Goal: Communication & Community: Answer question/provide support

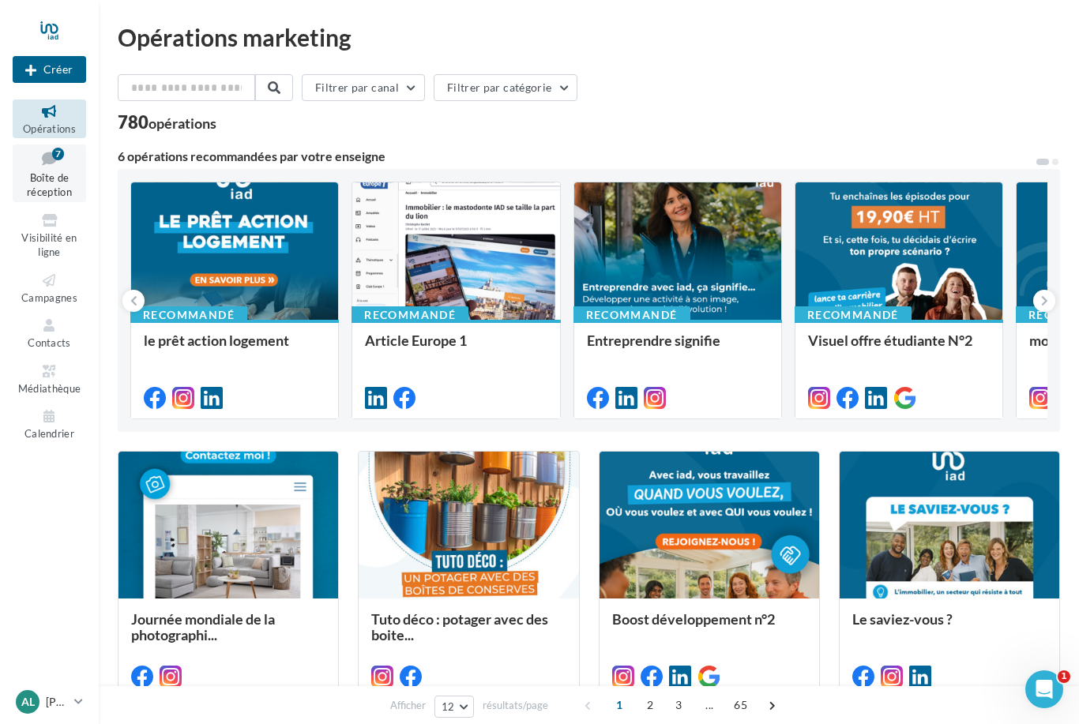
click at [39, 177] on span "Boîte de réception" at bounding box center [49, 185] width 45 height 28
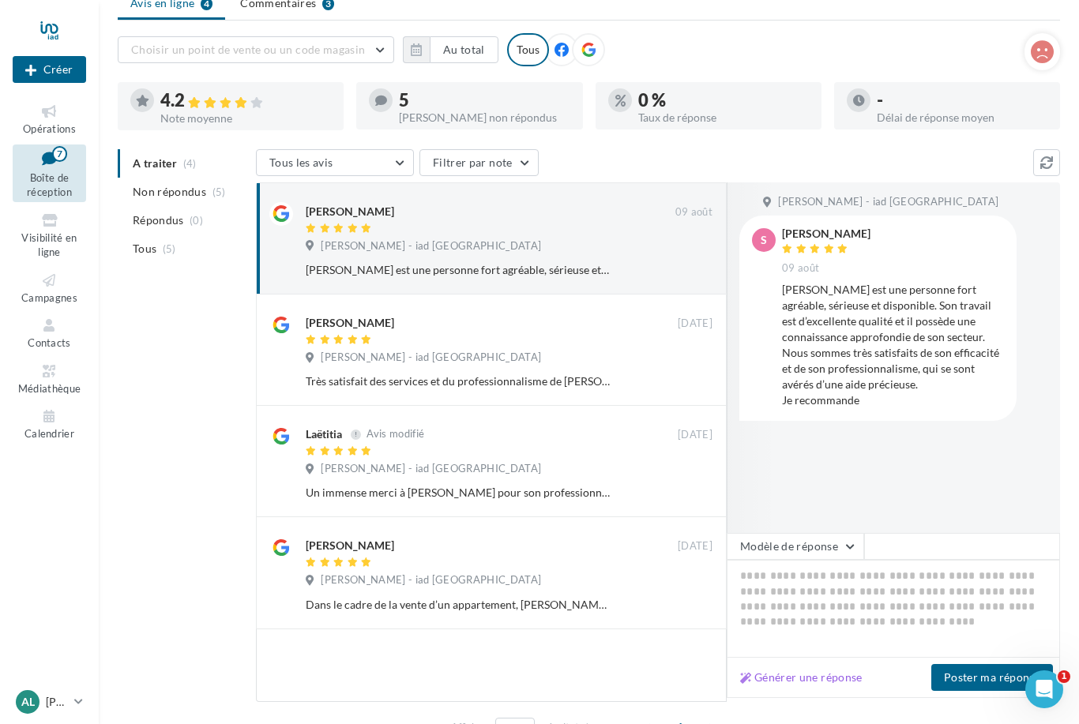
scroll to position [74, 0]
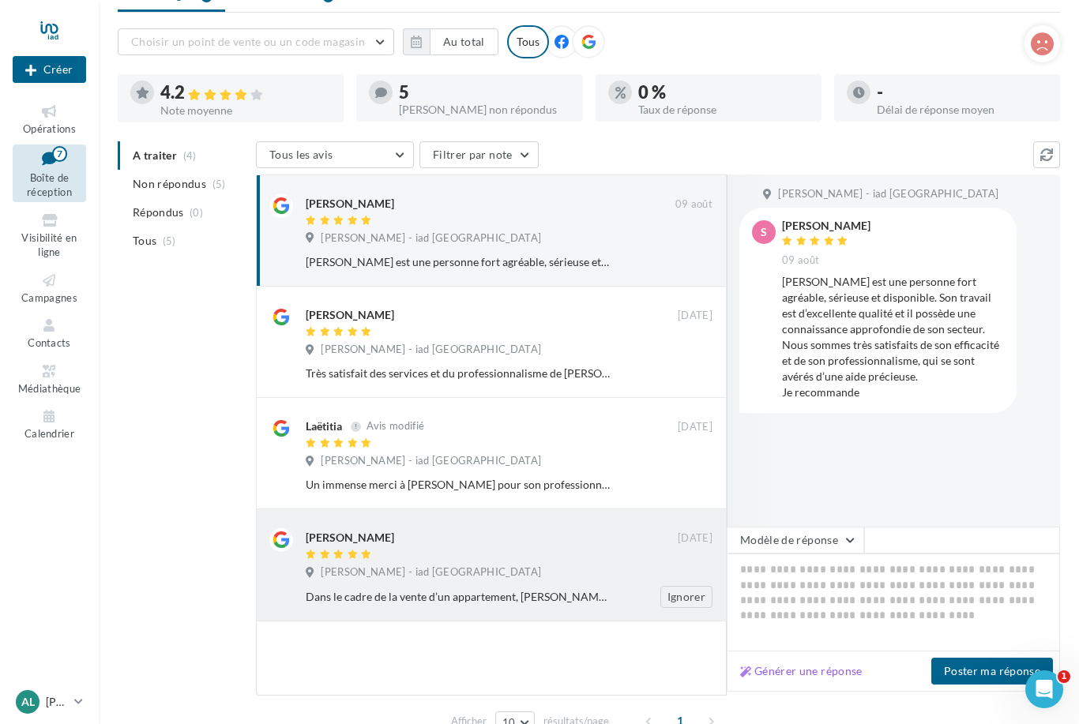
click at [474, 559] on div at bounding box center [492, 555] width 372 height 13
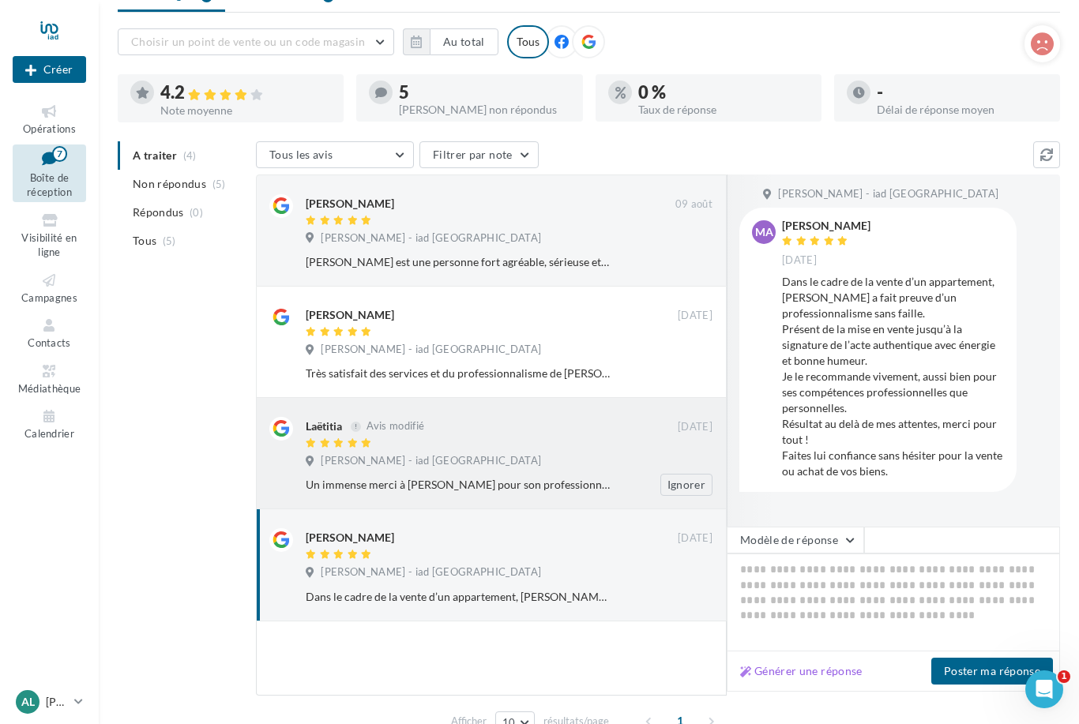
click at [456, 471] on div "Laëtitia Avis modifié 05 mai Aurélien CAYUELA - iad France Un immense merci à A…" at bounding box center [509, 456] width 407 height 79
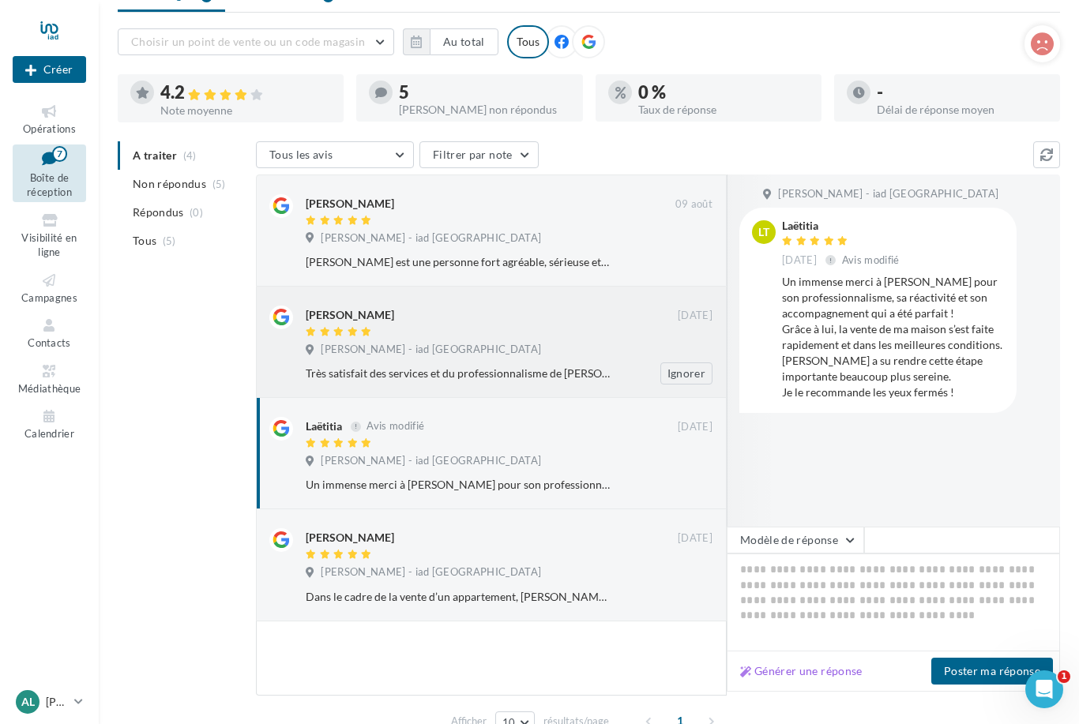
click at [442, 350] on span "Aurélien CAYUELA - iad France" at bounding box center [431, 350] width 220 height 14
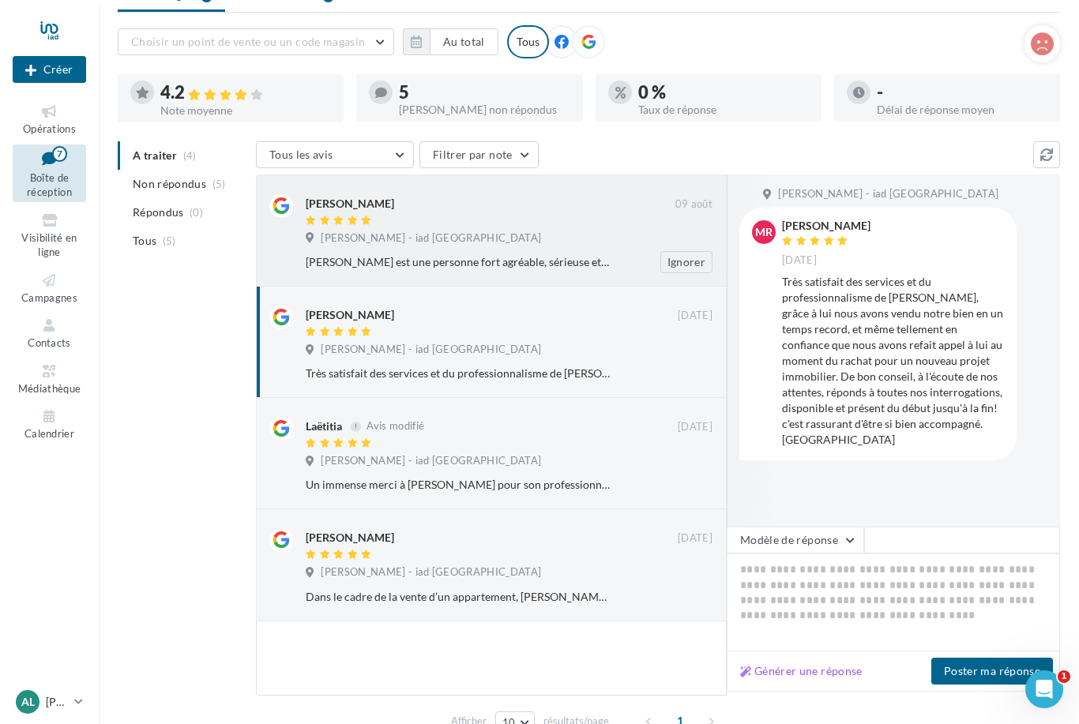
click at [408, 229] on div "Stella 09 août Aurélien CAYUELA - iad France Aurélien est une personne fort agr…" at bounding box center [509, 233] width 407 height 79
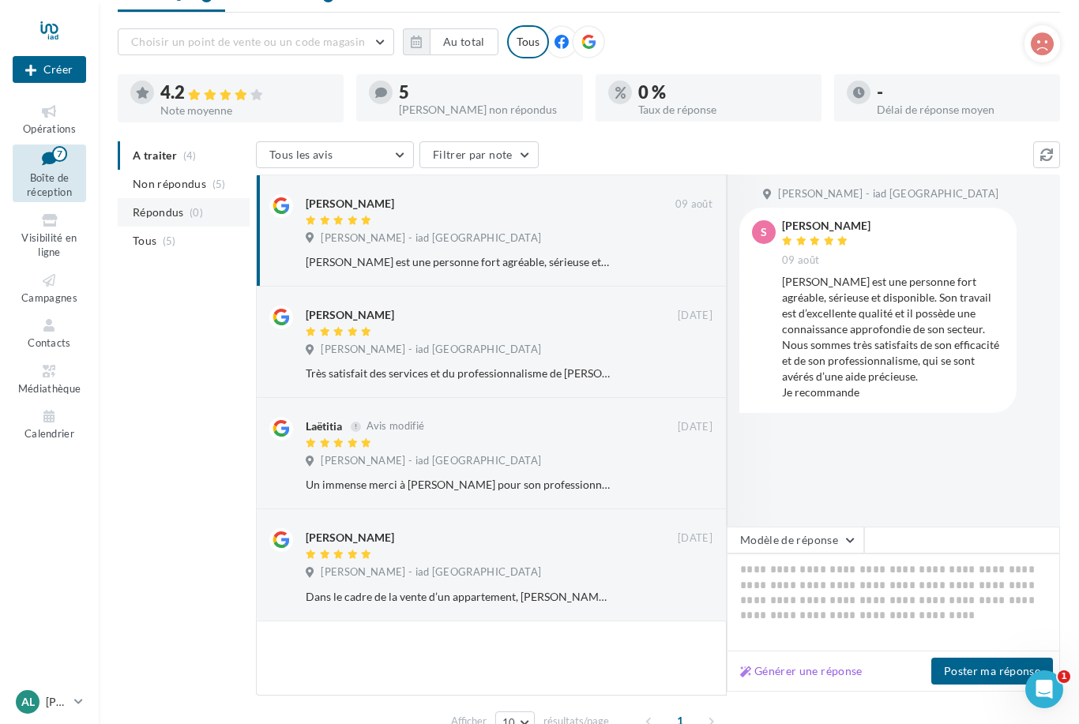
click at [172, 209] on span "Répondus" at bounding box center [158, 212] width 51 height 16
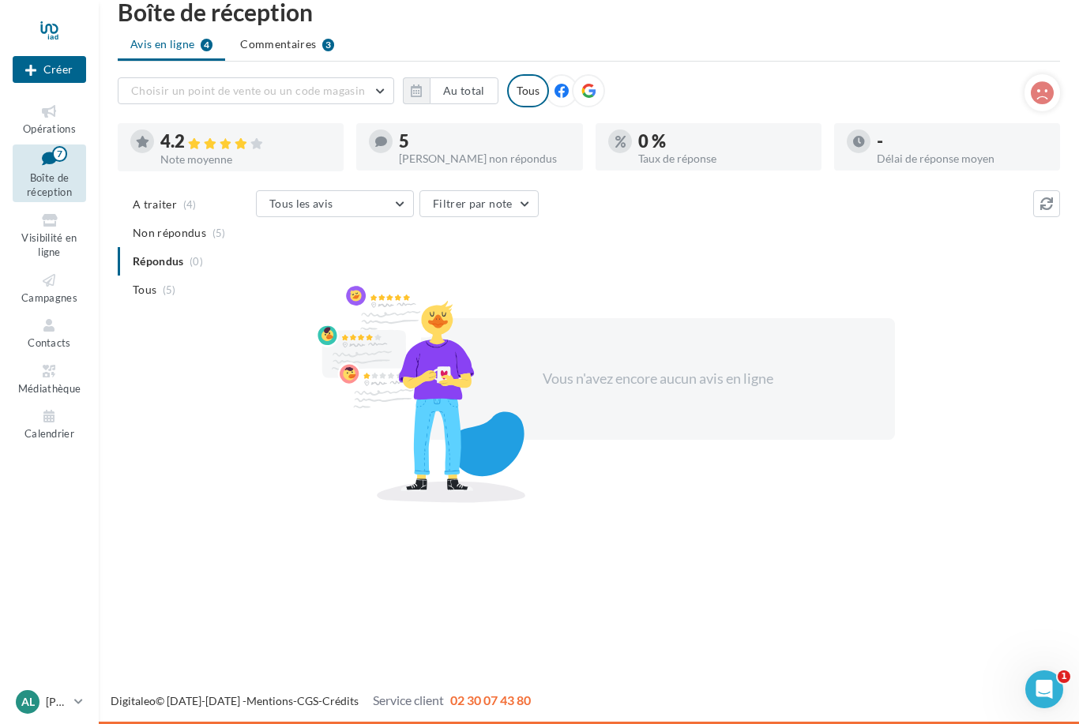
scroll to position [25, 0]
click at [183, 206] on span "(4)" at bounding box center [189, 204] width 13 height 13
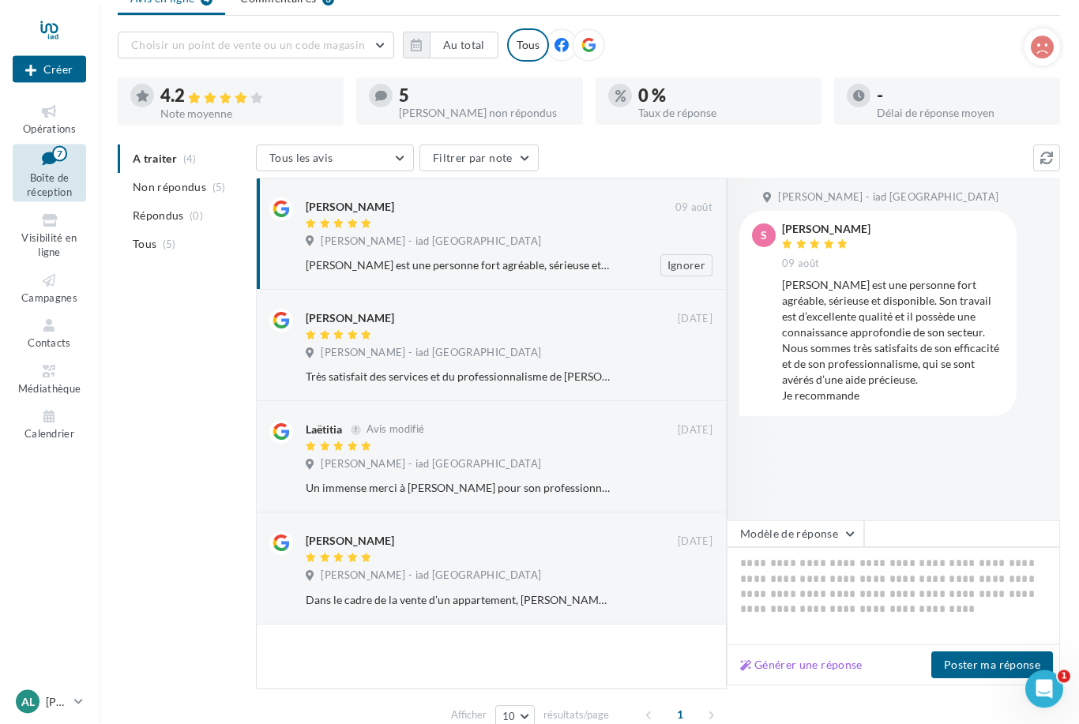
scroll to position [79, 0]
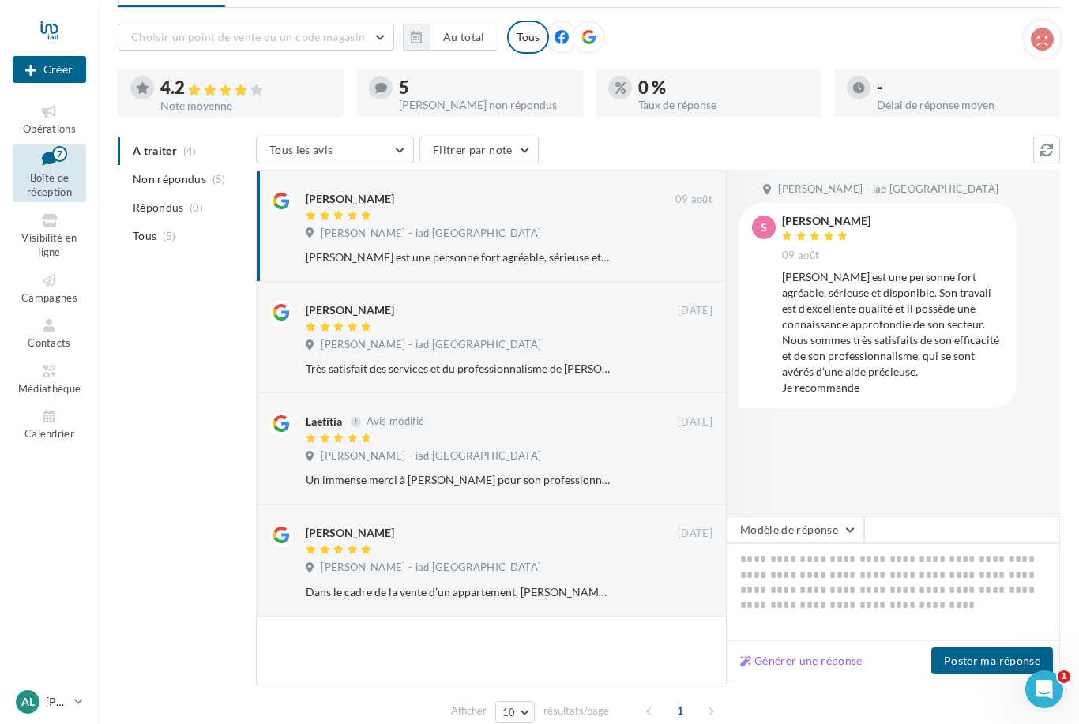
click at [170, 156] on ul "A traiter (4) Non répondus (5) Répondus (0) Tous (5)" at bounding box center [184, 194] width 132 height 114
click at [170, 178] on span "Non répondus" at bounding box center [169, 179] width 73 height 16
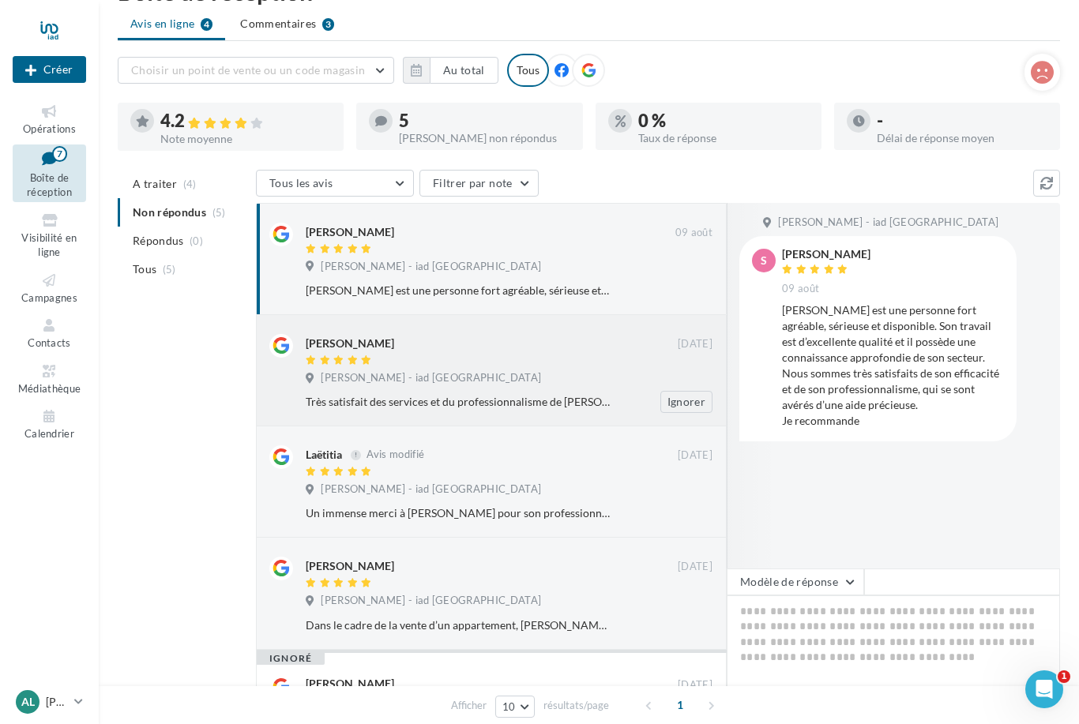
scroll to position [48, 0]
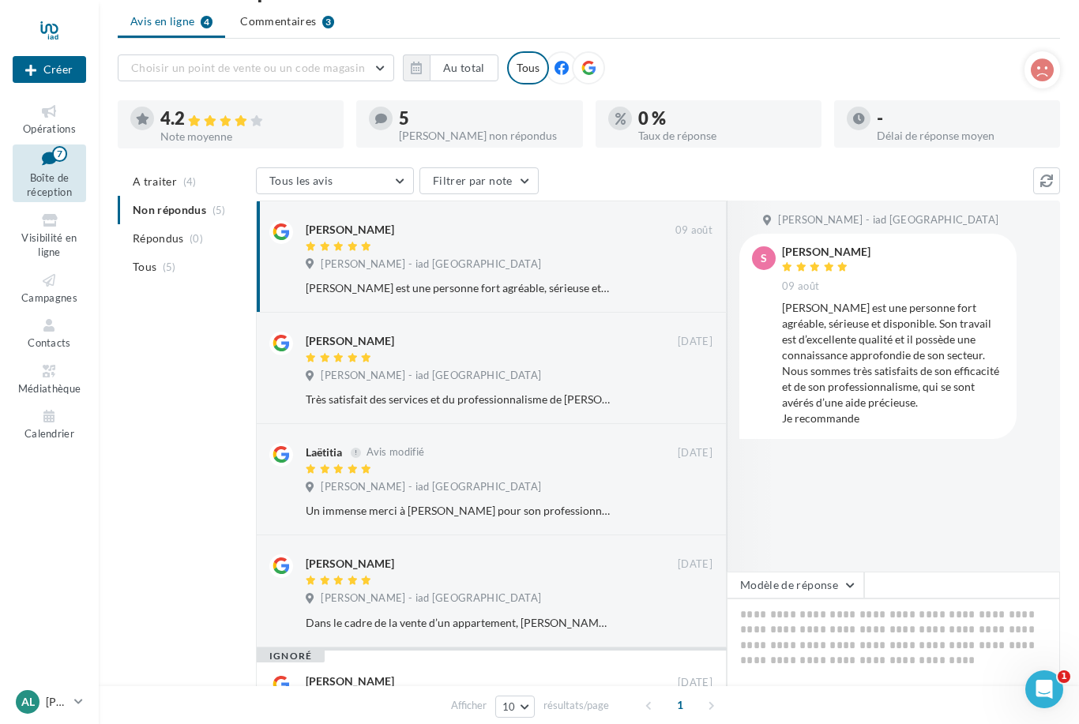
click at [171, 186] on span "A traiter" at bounding box center [155, 182] width 44 height 16
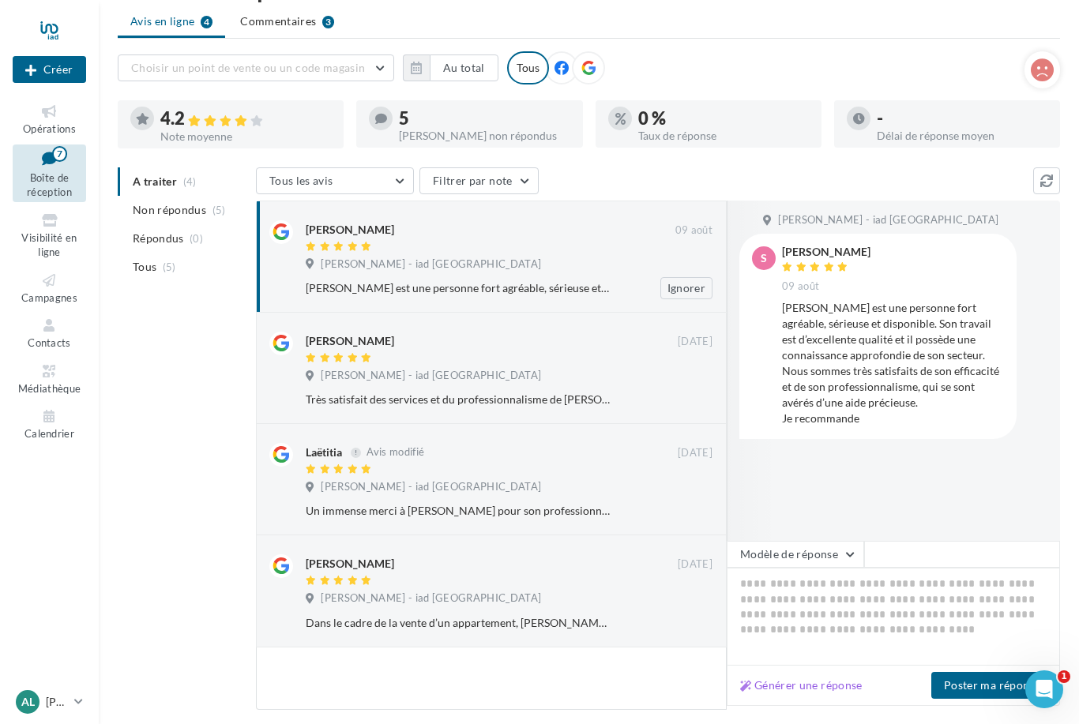
click at [382, 263] on span "[PERSON_NAME] - iad [GEOGRAPHIC_DATA]" at bounding box center [431, 264] width 220 height 14
click at [891, 583] on textarea at bounding box center [892, 617] width 333 height 98
click at [816, 555] on button "Modèle de réponse" at bounding box center [794, 554] width 137 height 27
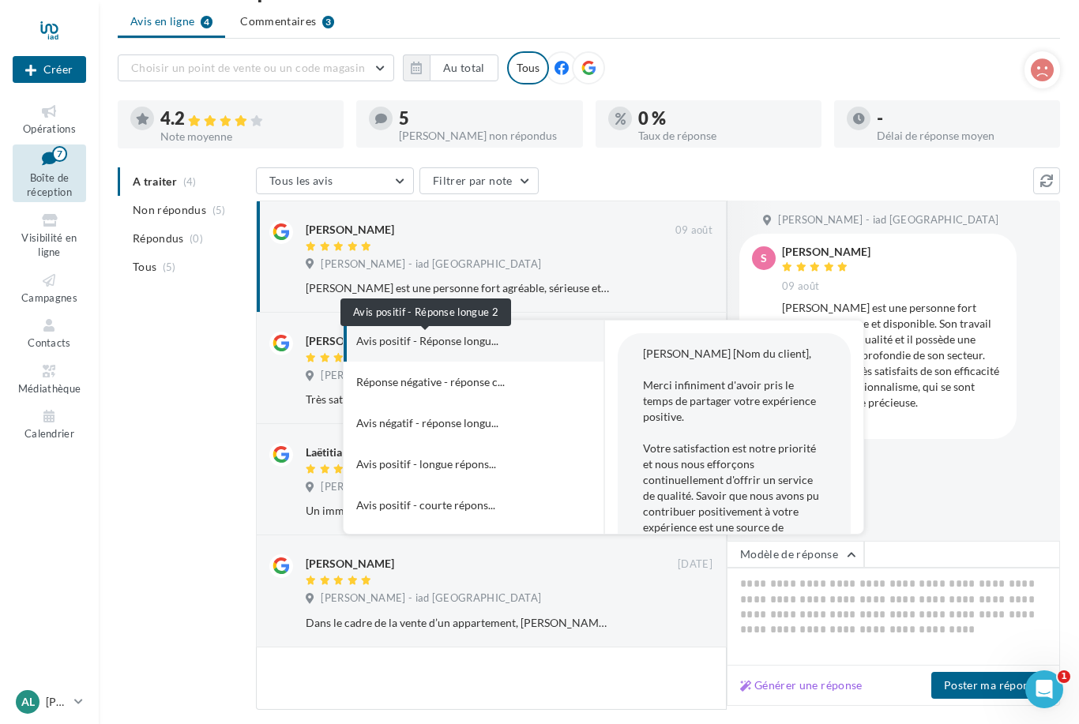
click at [411, 337] on span "Avis positif - Réponse longu..." at bounding box center [427, 341] width 142 height 16
type textarea "**********"
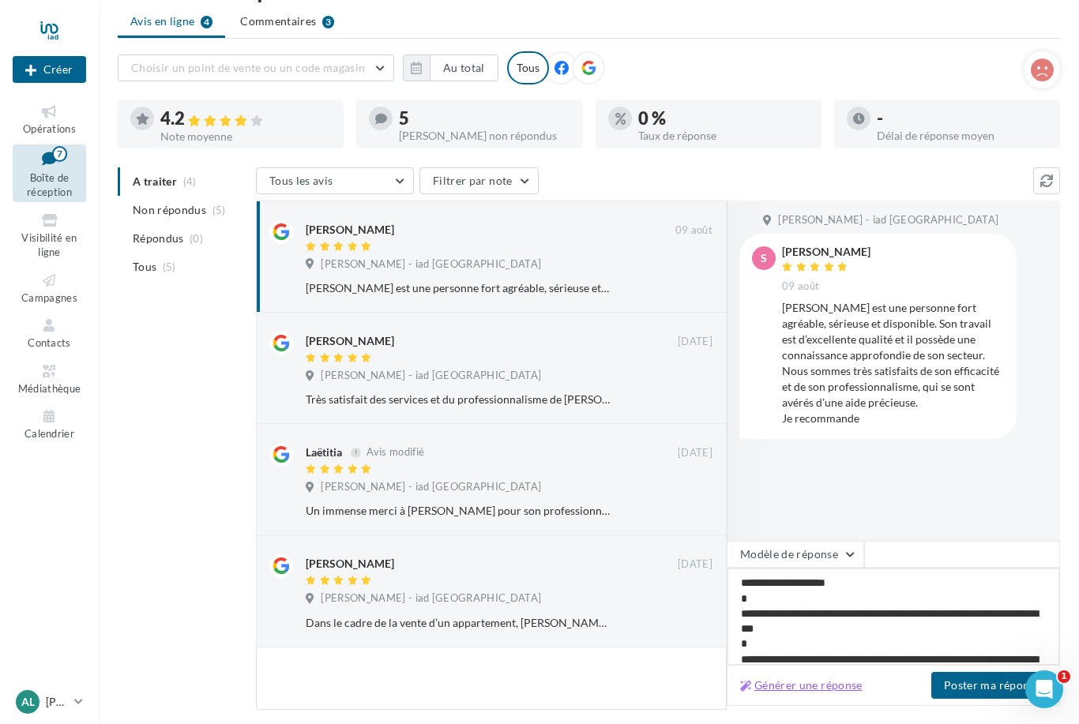
scroll to position [0, 0]
click at [844, 553] on button "Modèle de réponse" at bounding box center [794, 554] width 137 height 27
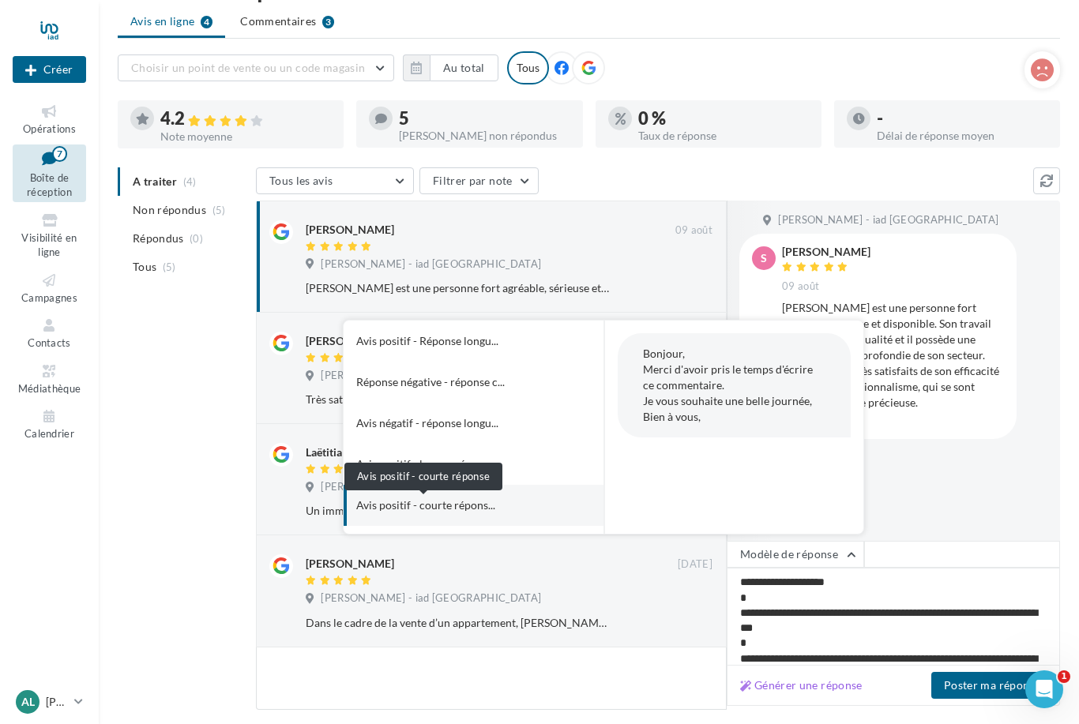
click at [458, 503] on span "Avis positif - courte répons..." at bounding box center [425, 505] width 139 height 16
type textarea "**********"
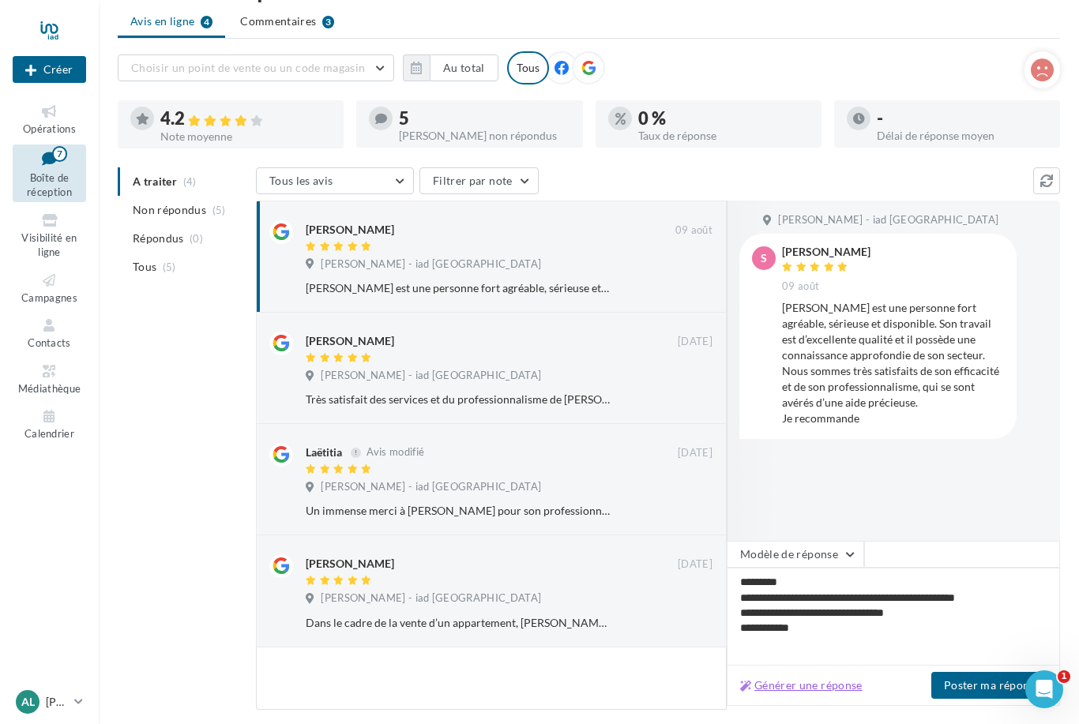
click at [827, 688] on button "Générer une réponse" at bounding box center [801, 685] width 135 height 19
type textarea "**********"
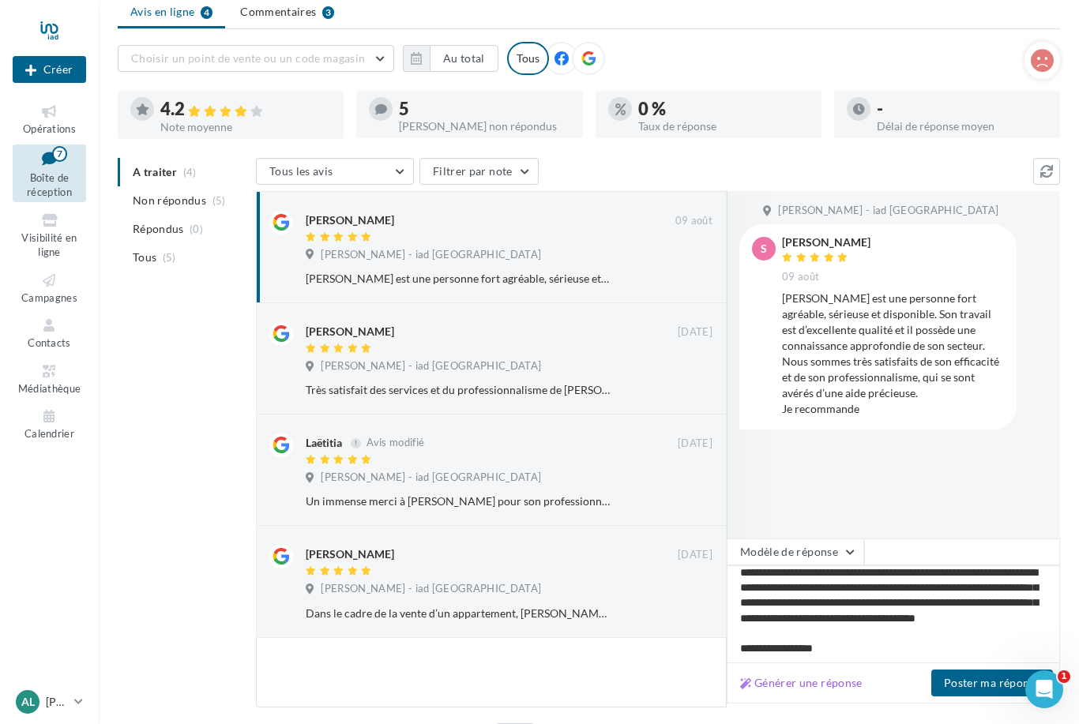
scroll to position [49, 0]
click at [832, 687] on button "Générer une réponse" at bounding box center [801, 683] width 135 height 19
type textarea "**********"
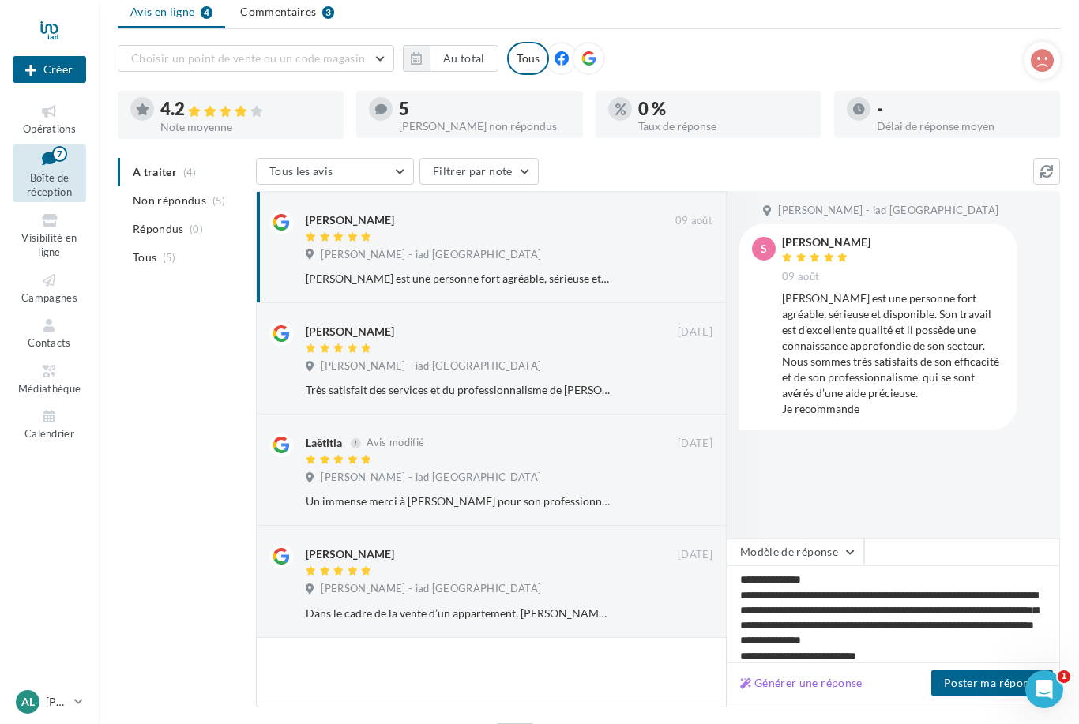
scroll to position [0, 0]
drag, startPoint x: 782, startPoint y: 294, endPoint x: 754, endPoint y: 197, distance: 100.4
click at [754, 197] on div "Aurélien CAYUELA - iad France S Stella 09 août Aurélien est une personne fort a…" at bounding box center [892, 364] width 333 height 347
click at [805, 336] on div "Aurélien est une personne fort agréable, sérieuse et disponible. Son travail es…" at bounding box center [893, 354] width 222 height 126
click at [780, 292] on div "S Stella 09 août Aurélien est une personne fort agréable, sérieuse et disponibl…" at bounding box center [878, 326] width 252 height 179
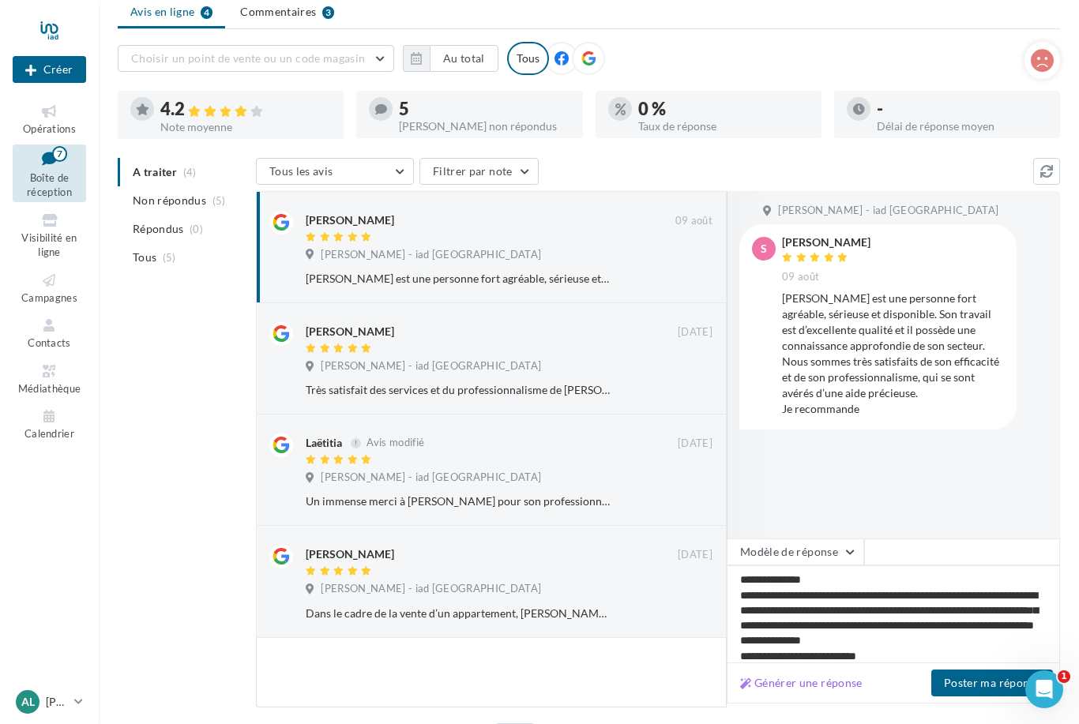
click at [780, 292] on div "S Stella 09 août Aurélien est une personne fort agréable, sérieuse et disponibl…" at bounding box center [878, 326] width 252 height 179
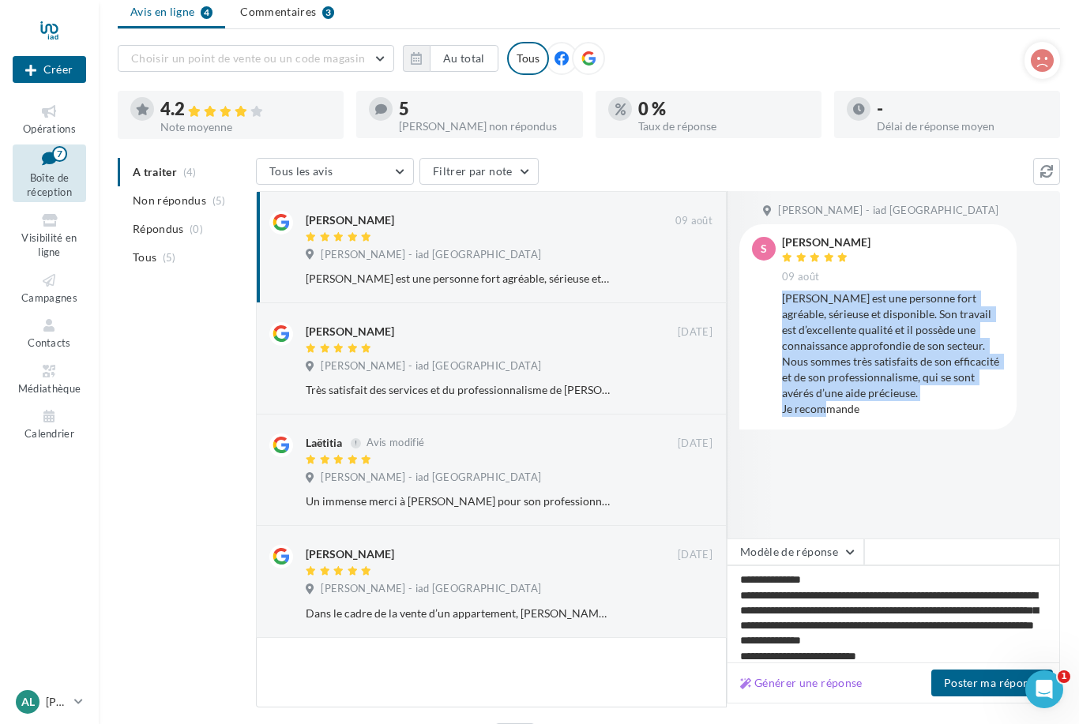
drag, startPoint x: 780, startPoint y: 292, endPoint x: 899, endPoint y: 407, distance: 165.3
click at [899, 407] on div "S Stella 09 août Aurélien est une personne fort agréable, sérieuse et disponibl…" at bounding box center [878, 326] width 252 height 179
copy div "Aurélien est une personne fort agréable, sérieuse et disponible. Son travail es…"
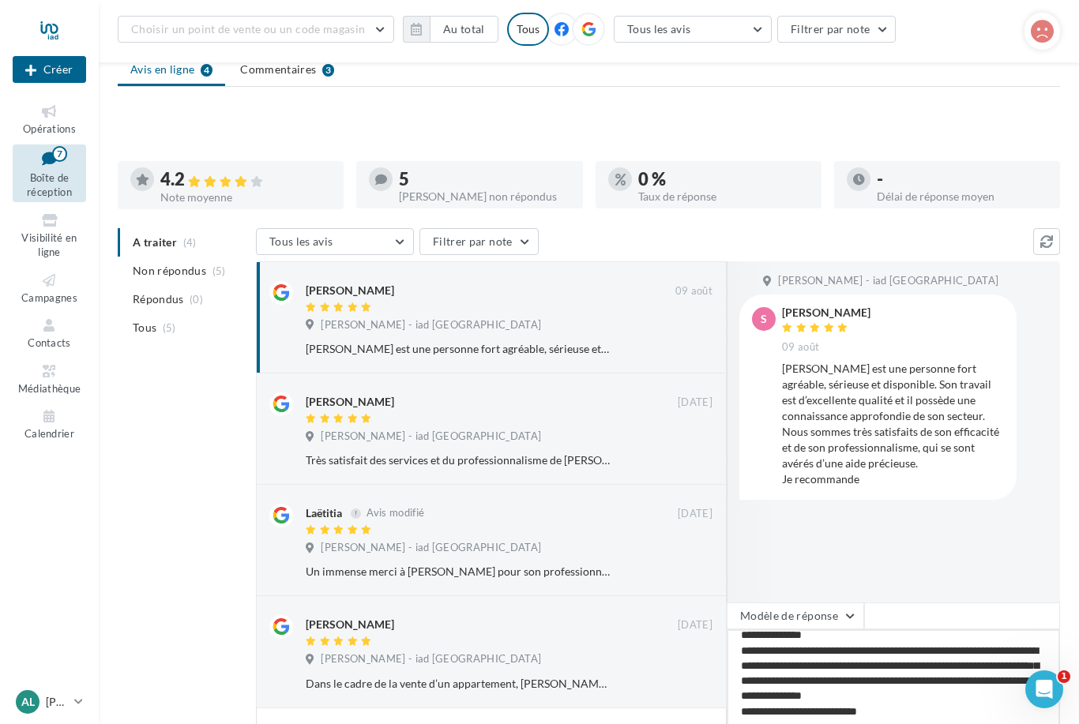
scroll to position [143, 0]
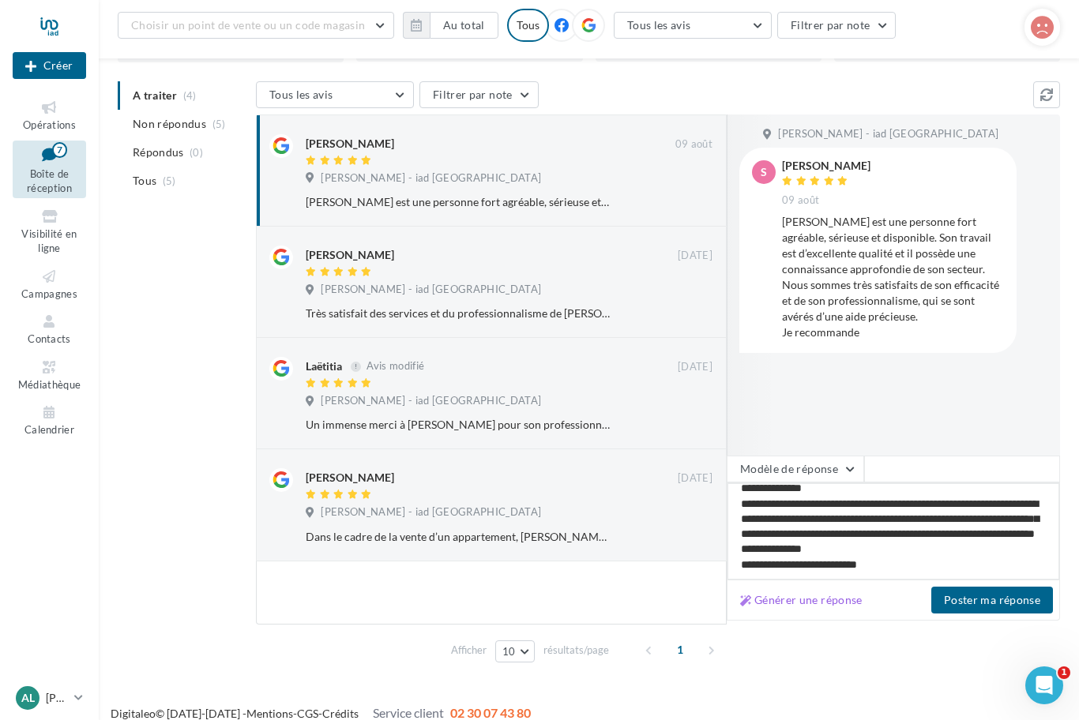
drag, startPoint x: 888, startPoint y: 692, endPoint x: 811, endPoint y: 636, distance: 95.6
click at [811, 636] on div "A traiter (4) Non répondus (5) Répondus (0) Tous (5) Tous les avis Tous les avi…" at bounding box center [589, 378] width 942 height 587
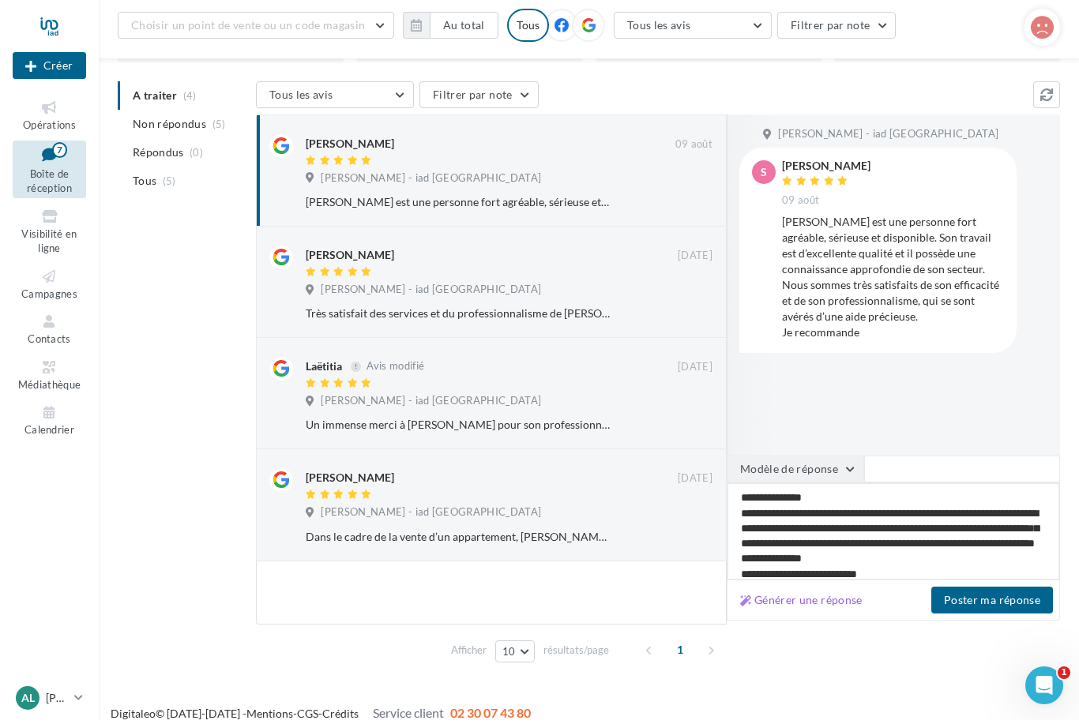
drag, startPoint x: 896, startPoint y: 568, endPoint x: 732, endPoint y: 469, distance: 191.6
click at [732, 469] on div "**********" at bounding box center [892, 522] width 333 height 125
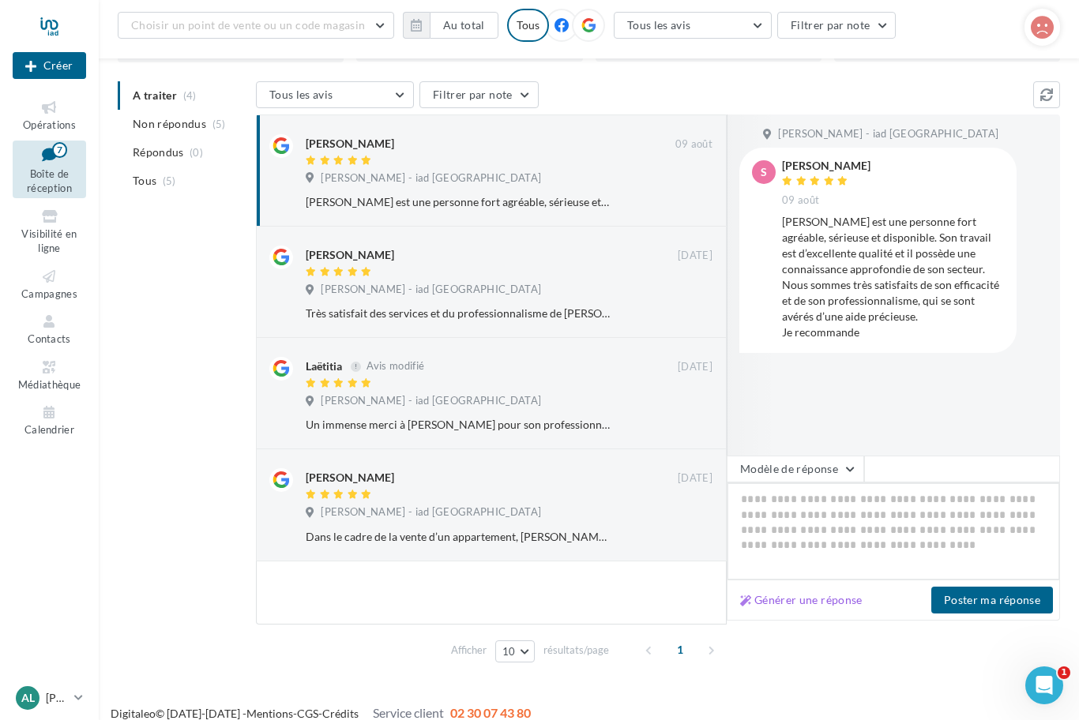
paste textarea "**********"
type textarea "**********"
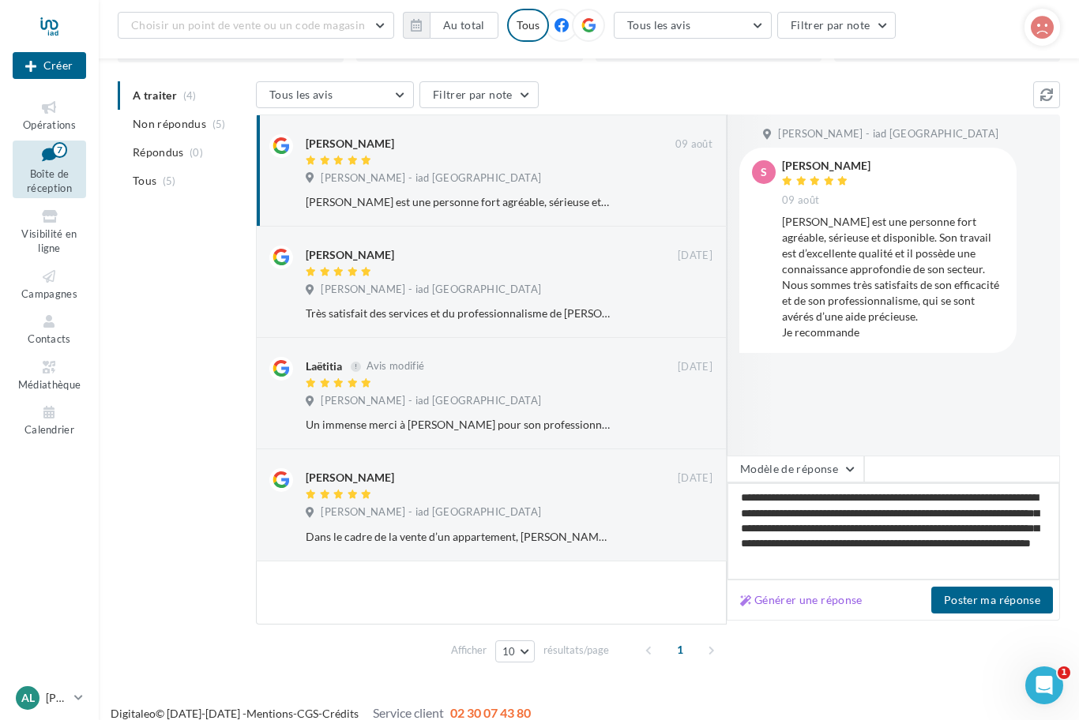
click at [949, 500] on textarea "**********" at bounding box center [892, 535] width 333 height 98
type textarea "**********"
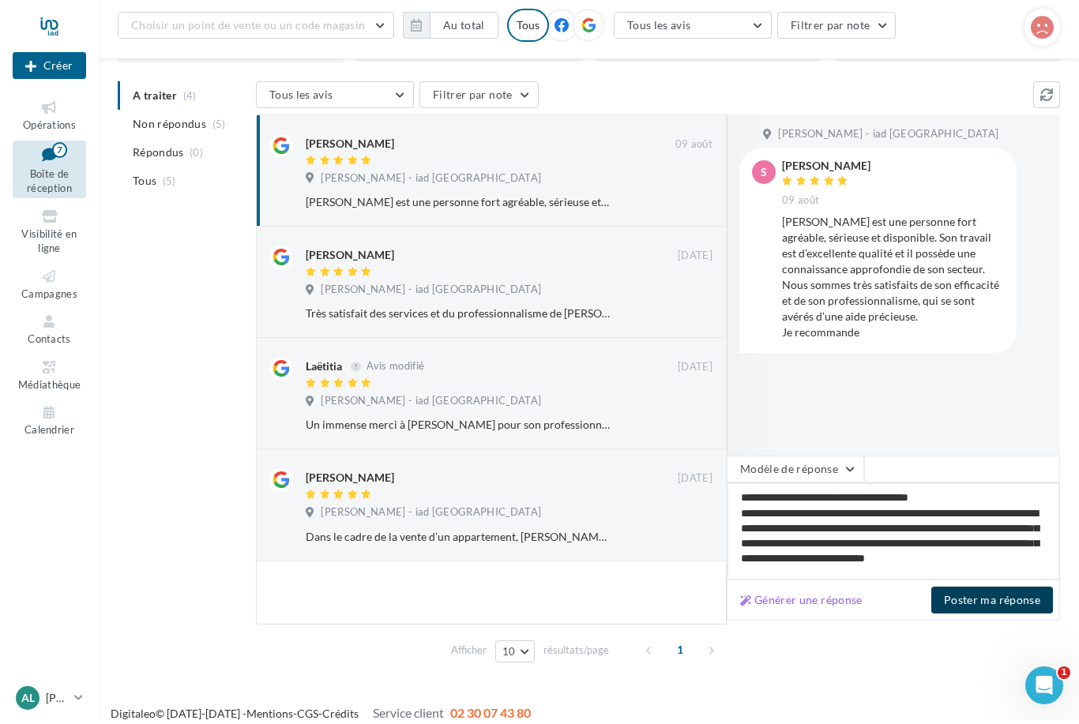
type textarea "**********"
click at [975, 613] on button "Poster ma réponse" at bounding box center [992, 604] width 122 height 27
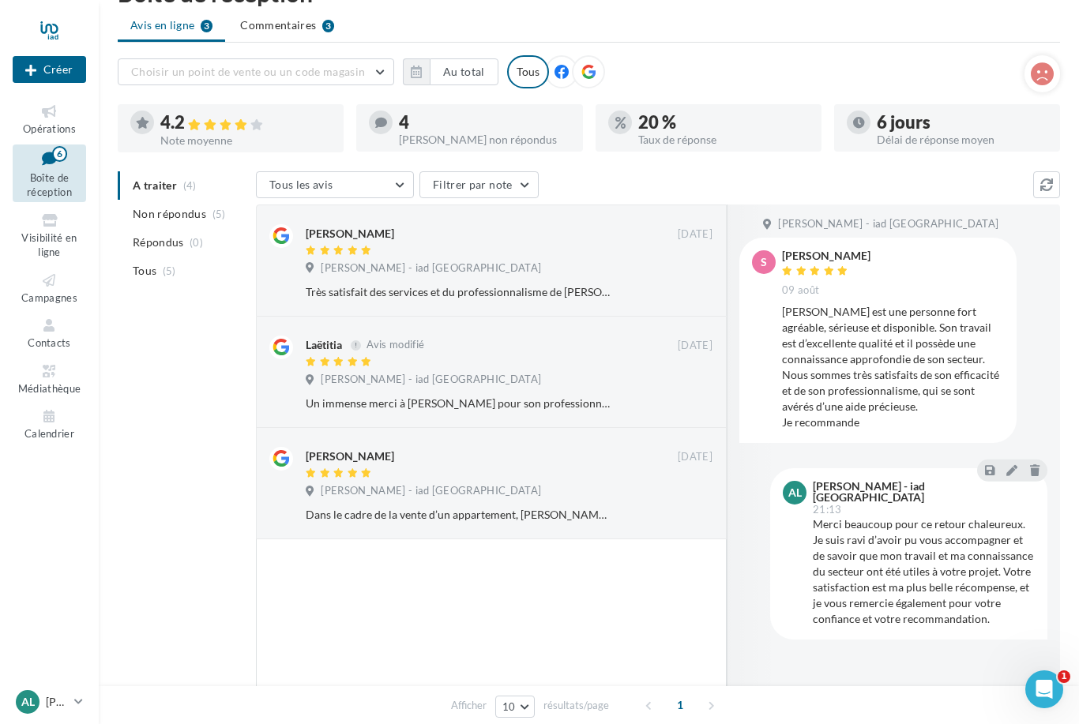
scroll to position [51, 0]
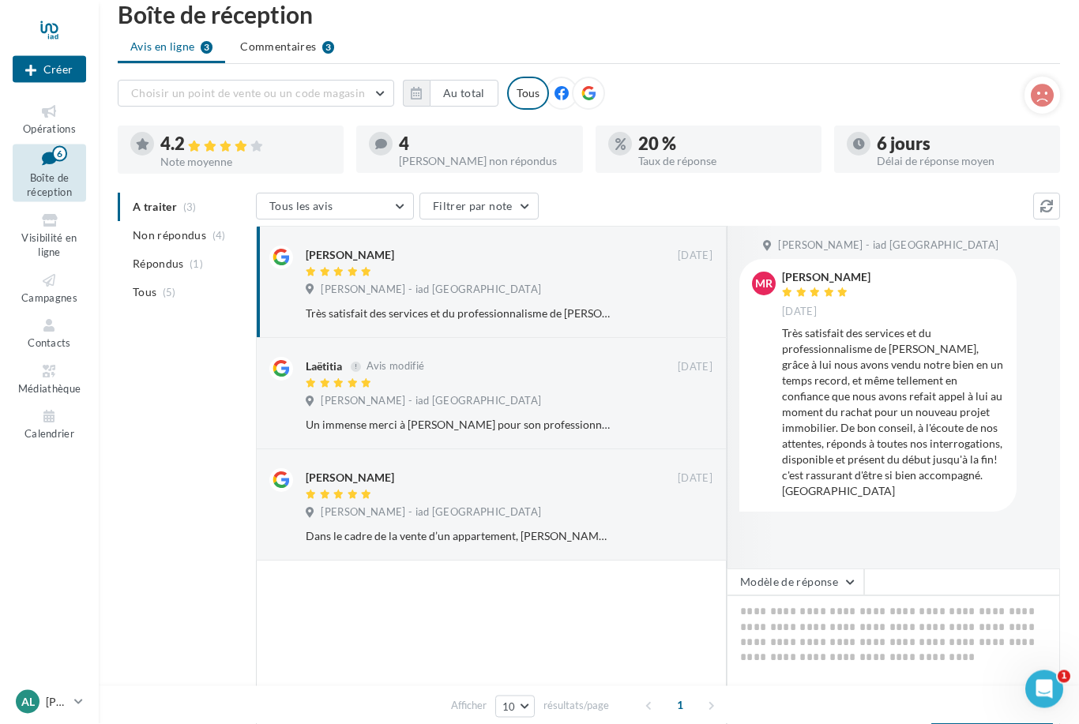
scroll to position [23, 0]
click at [170, 207] on ul "A traiter (3) Non répondus (4) Répondus (1) Tous (5)" at bounding box center [184, 250] width 132 height 114
click at [169, 246] on li "Non répondus (4)" at bounding box center [184, 235] width 132 height 28
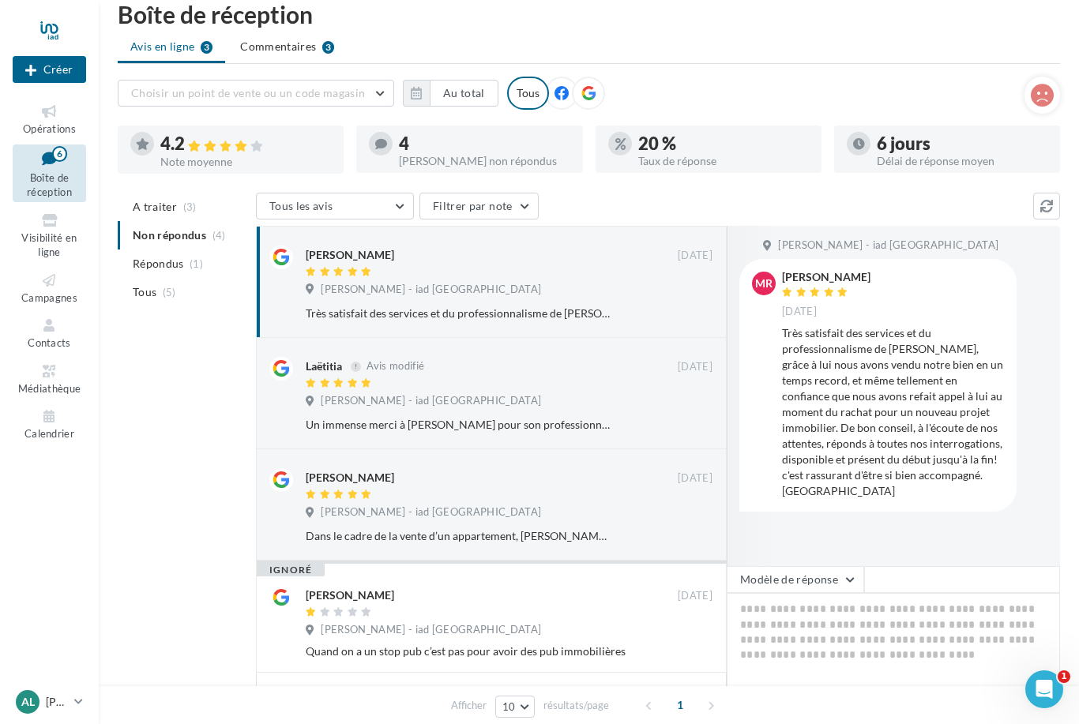
click at [155, 204] on span "A traiter" at bounding box center [155, 207] width 44 height 16
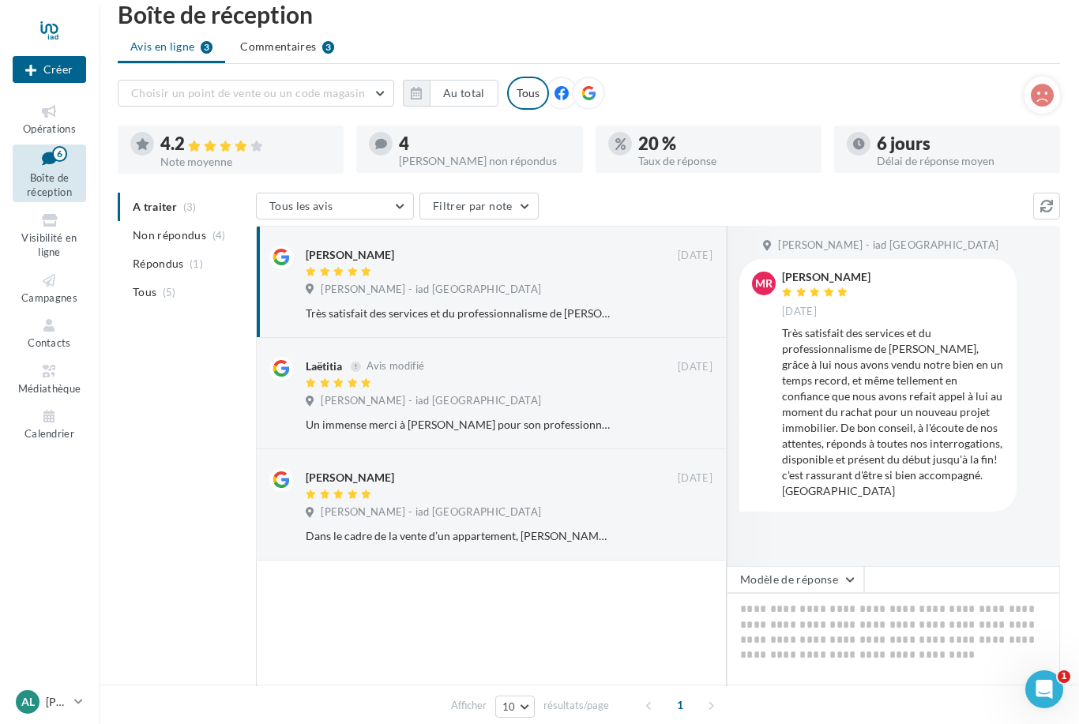
click at [50, 185] on span "Boîte de réception" at bounding box center [49, 185] width 45 height 28
